Goal: Find contact information: Find contact information

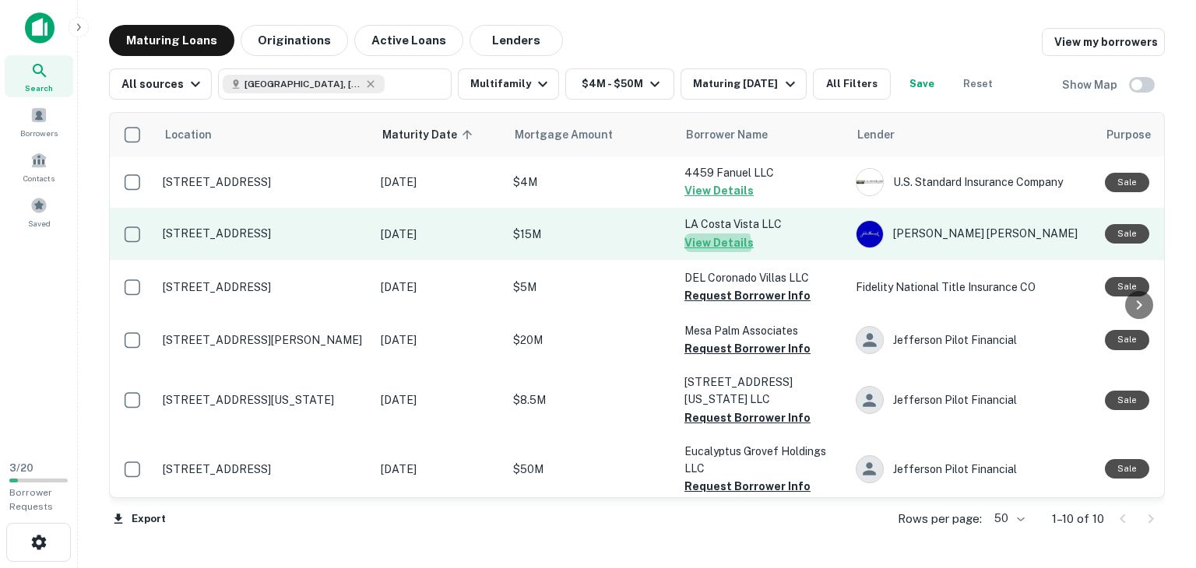
click at [706, 245] on button "View Details" at bounding box center [718, 243] width 69 height 19
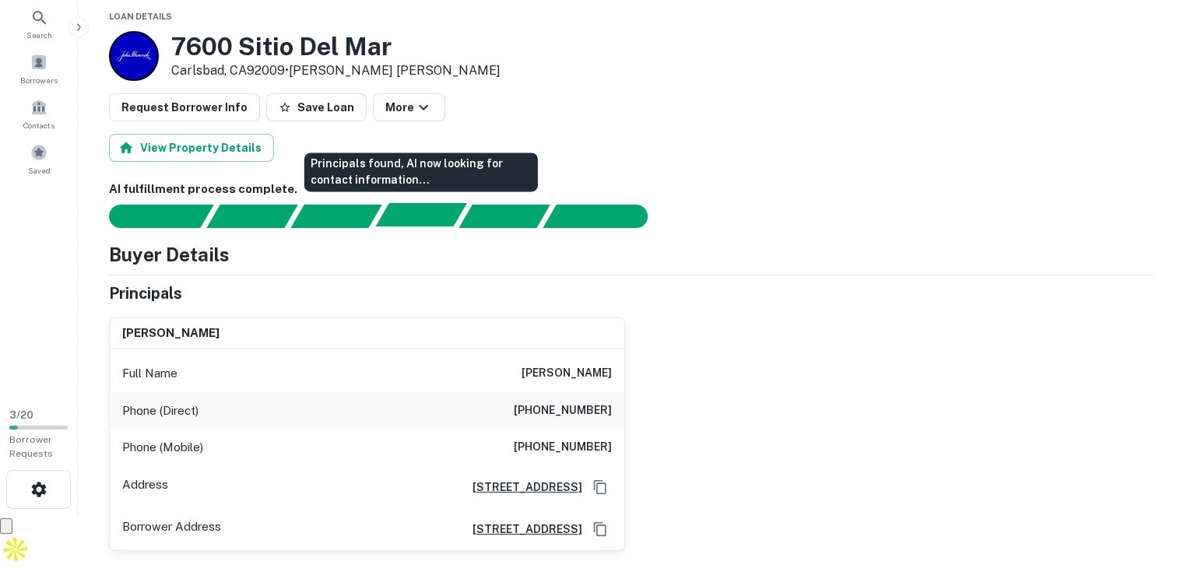
scroll to position [78, 0]
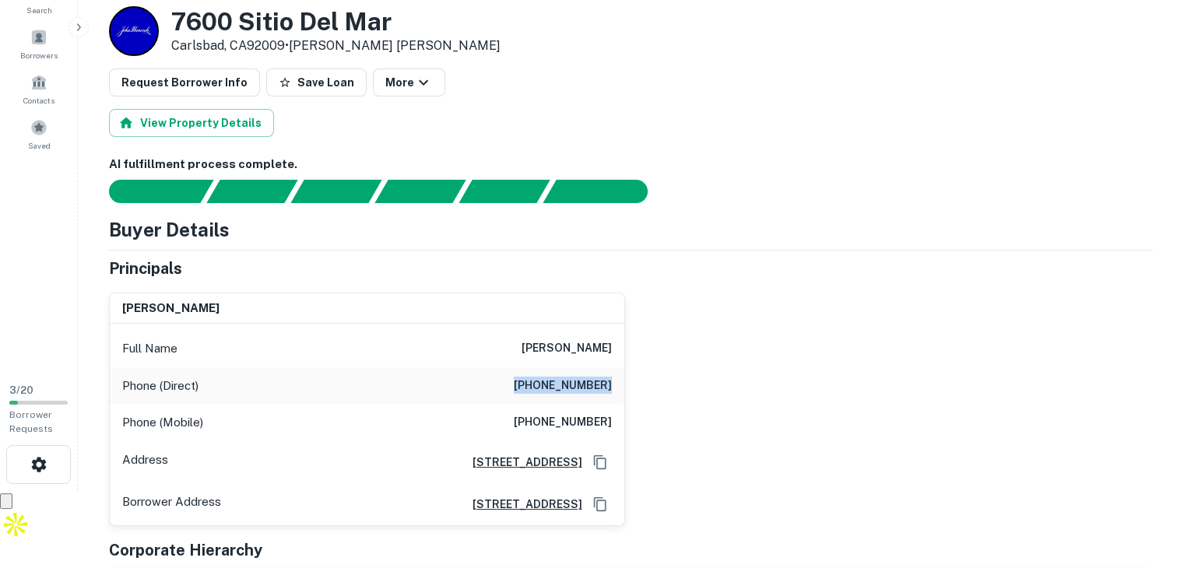
drag, startPoint x: 527, startPoint y: 381, endPoint x: 610, endPoint y: 387, distance: 83.5
click at [610, 387] on h6 "[PHONE_NUMBER]" at bounding box center [563, 386] width 98 height 19
copy h6 "[PHONE_NUMBER]"
drag, startPoint x: 522, startPoint y: 422, endPoint x: 610, endPoint y: 416, distance: 89.0
click at [610, 416] on h6 "[PHONE_NUMBER]" at bounding box center [563, 422] width 98 height 19
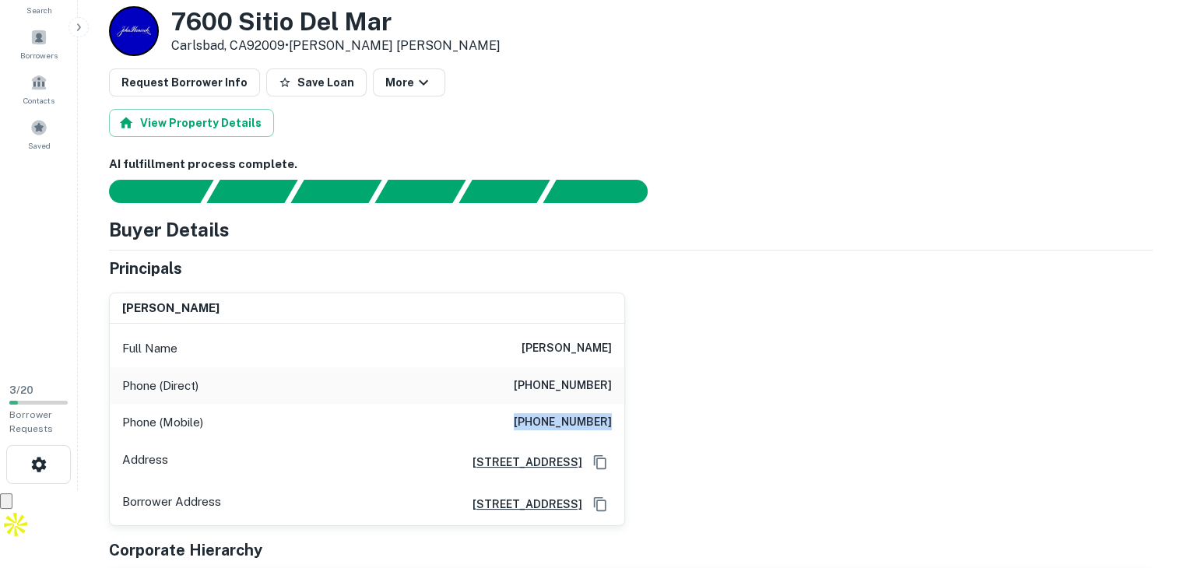
copy h6 "[PHONE_NUMBER]"
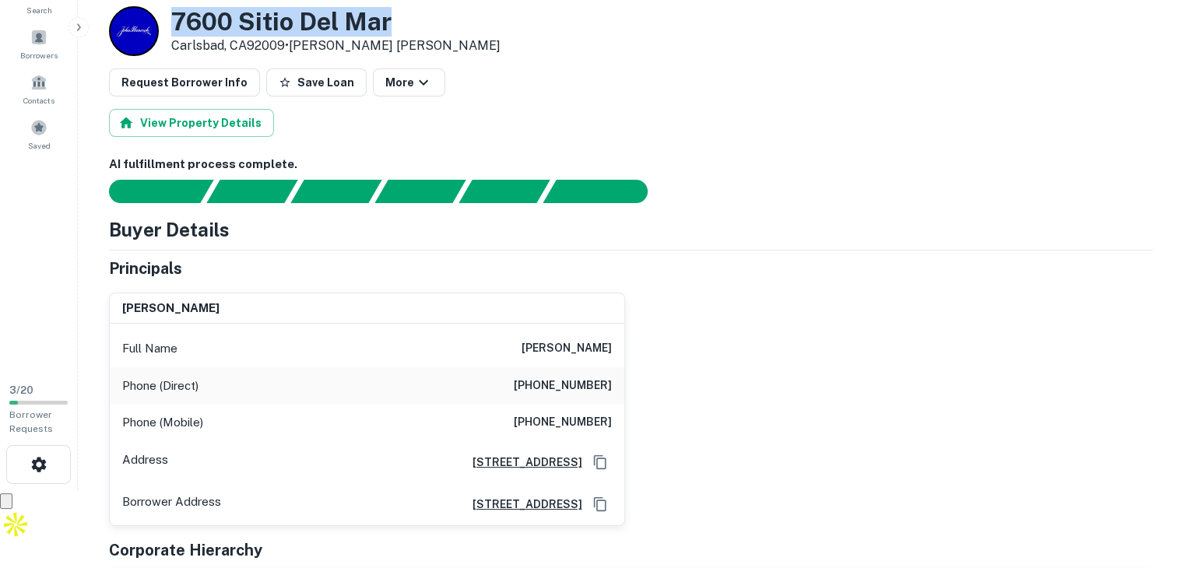
drag, startPoint x: 403, startPoint y: 19, endPoint x: 166, endPoint y: 18, distance: 237.4
click at [166, 18] on div "7600 Sitio Del Mar Carlsbad, CA92009 • John Hancock" at bounding box center [631, 31] width 1044 height 50
click at [206, 38] on p "Carlsbad, CA92009 • John Hancock" at bounding box center [335, 46] width 329 height 19
drag, startPoint x: 174, startPoint y: 21, endPoint x: 283, endPoint y: 42, distance: 110.2
click at [283, 42] on div "7600 Sitio Del Mar Carlsbad, CA92009 • John Hancock" at bounding box center [335, 31] width 329 height 48
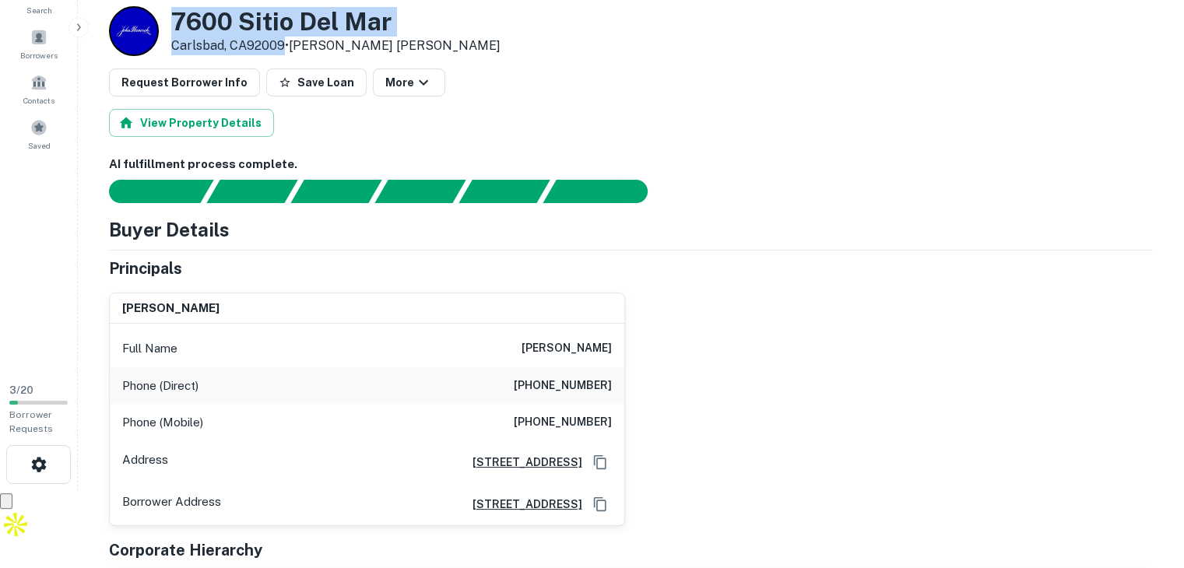
copy div "7600 Sitio Del Mar Carlsbad, CA92009"
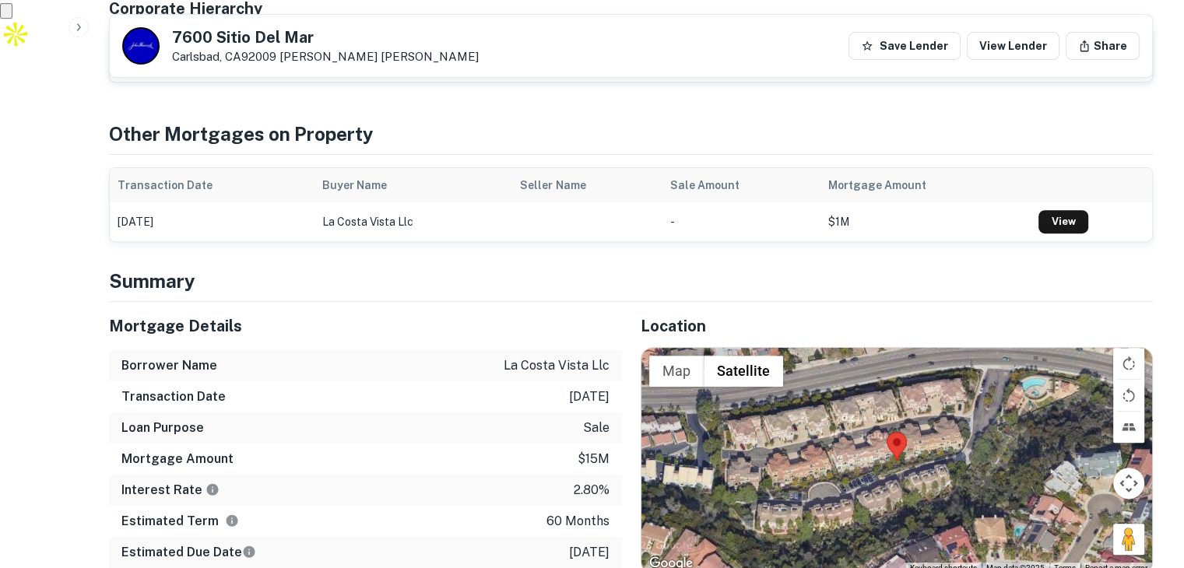
scroll to position [701, 0]
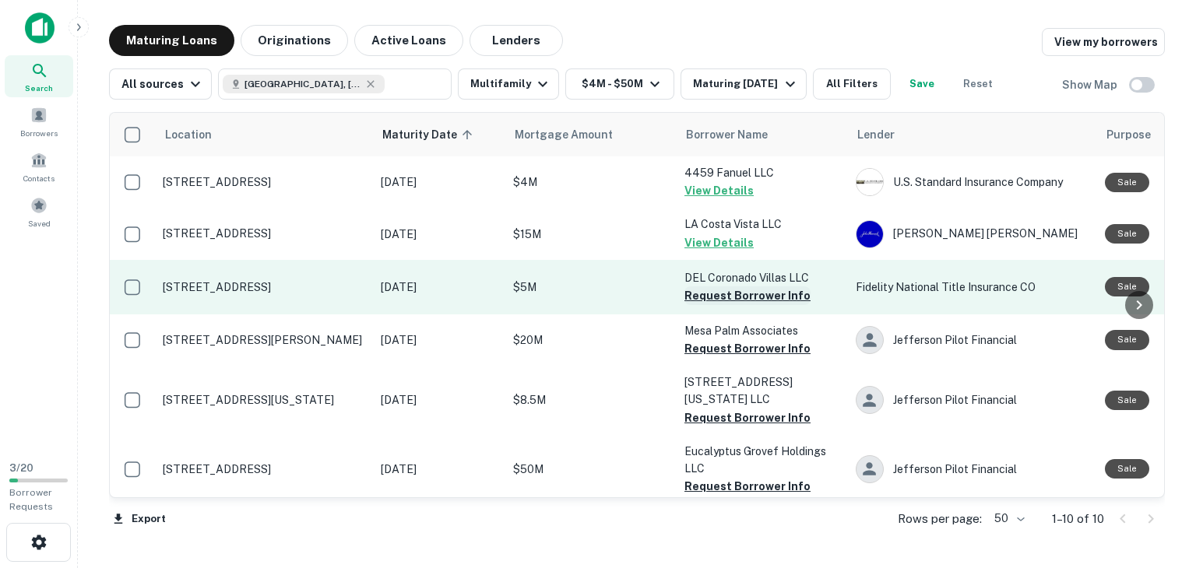
click at [706, 296] on button "Request Borrower Info" at bounding box center [747, 295] width 126 height 19
click at [754, 296] on button "Info Requested" at bounding box center [727, 295] width 86 height 19
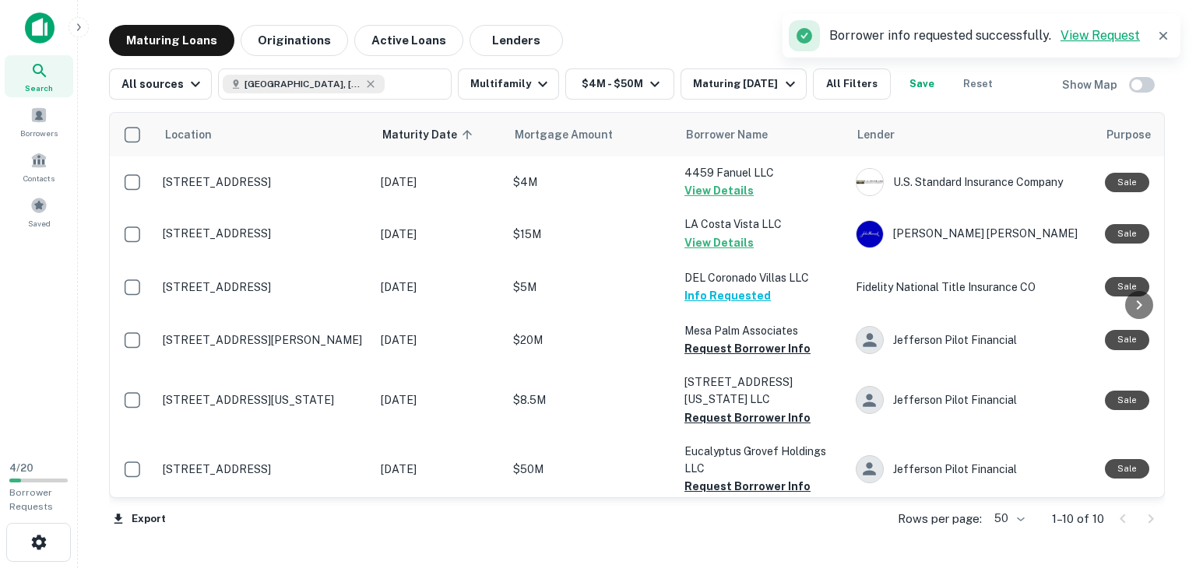
click at [1082, 36] on link "View Request" at bounding box center [1099, 35] width 79 height 15
